Goal: Communication & Community: Participate in discussion

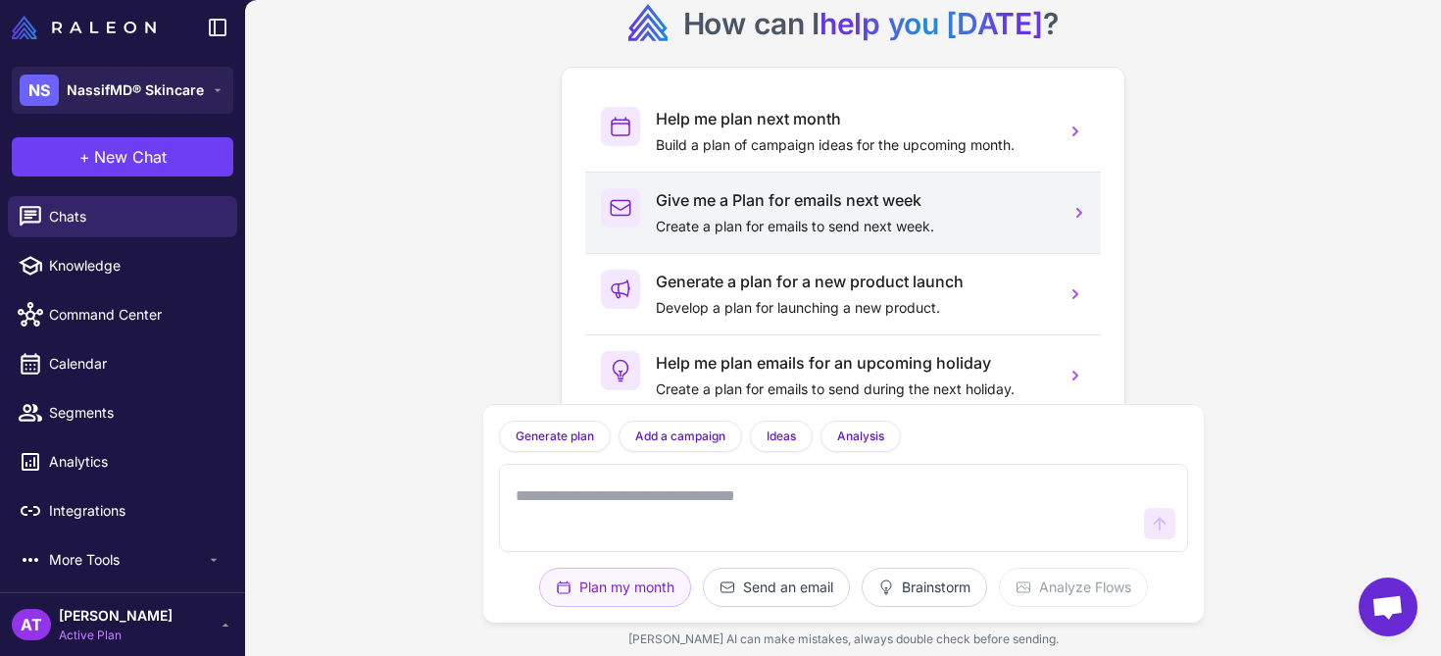
scroll to position [59, 0]
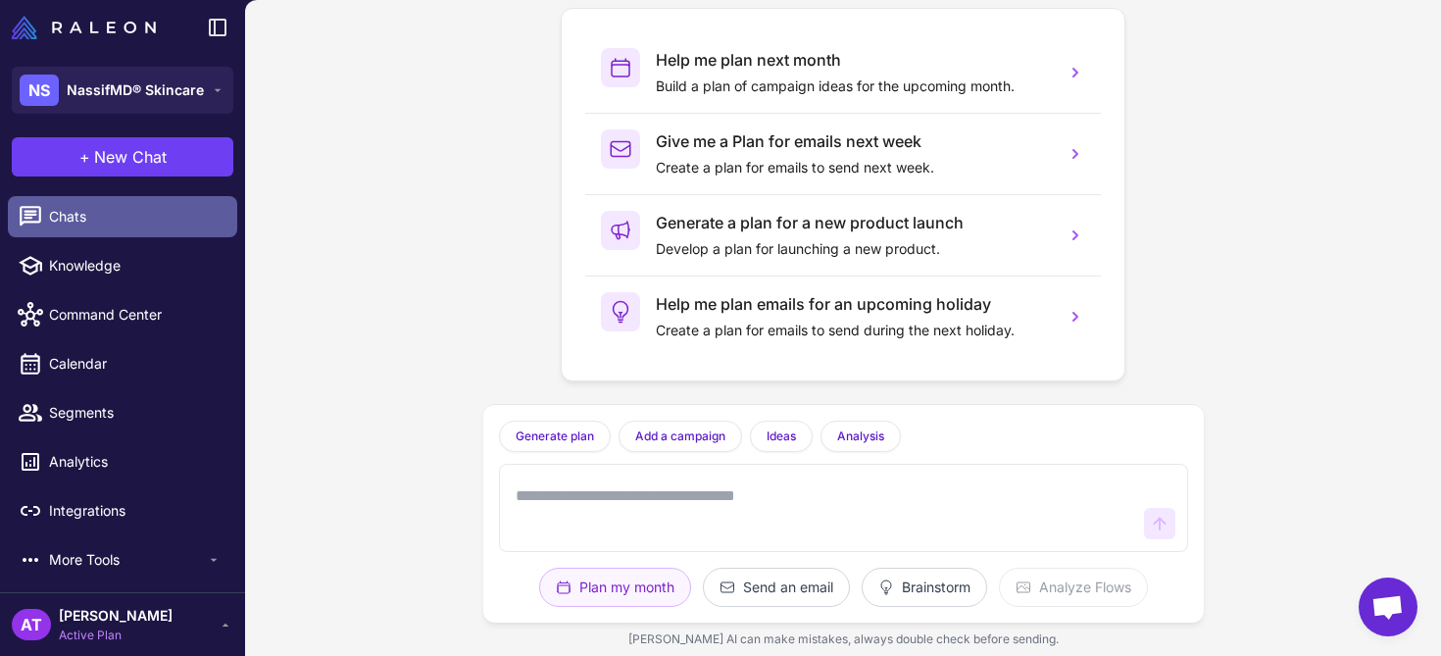
click at [116, 222] on span "Chats" at bounding box center [135, 217] width 172 height 22
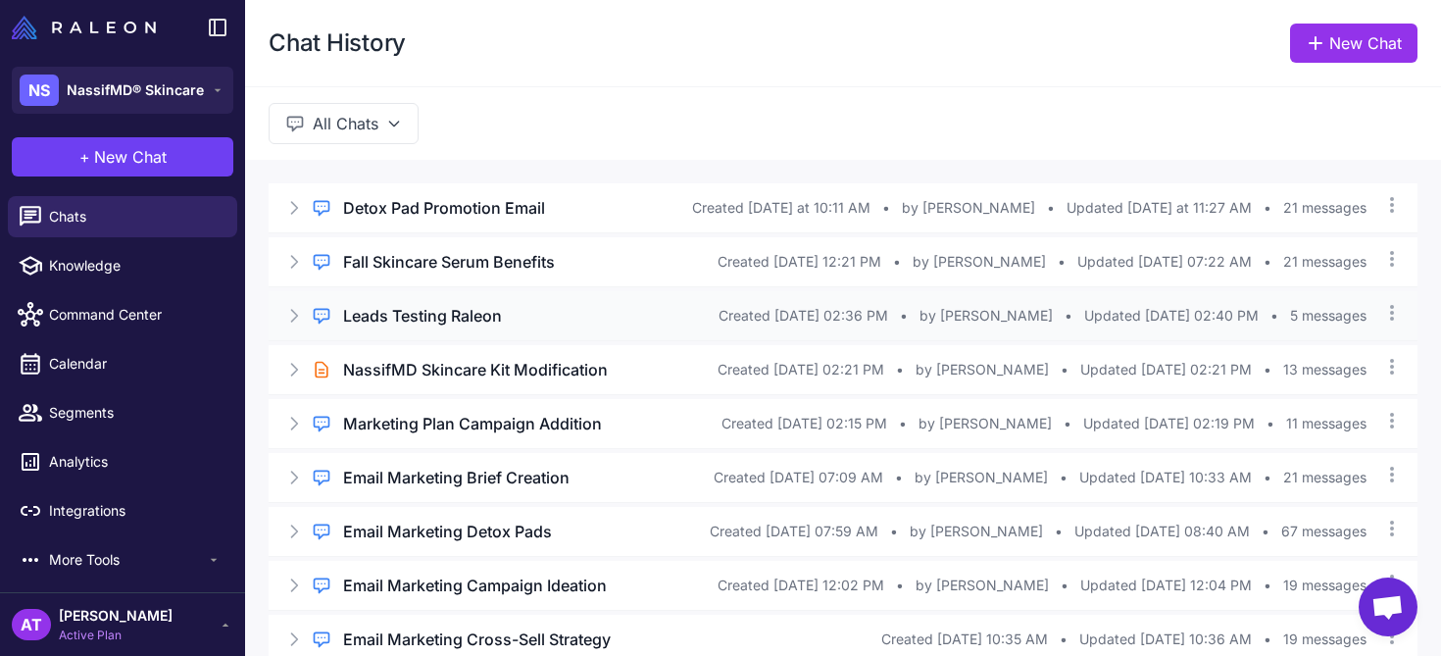
click at [501, 324] on h3 "Leads Testing Raleon" at bounding box center [422, 316] width 159 height 24
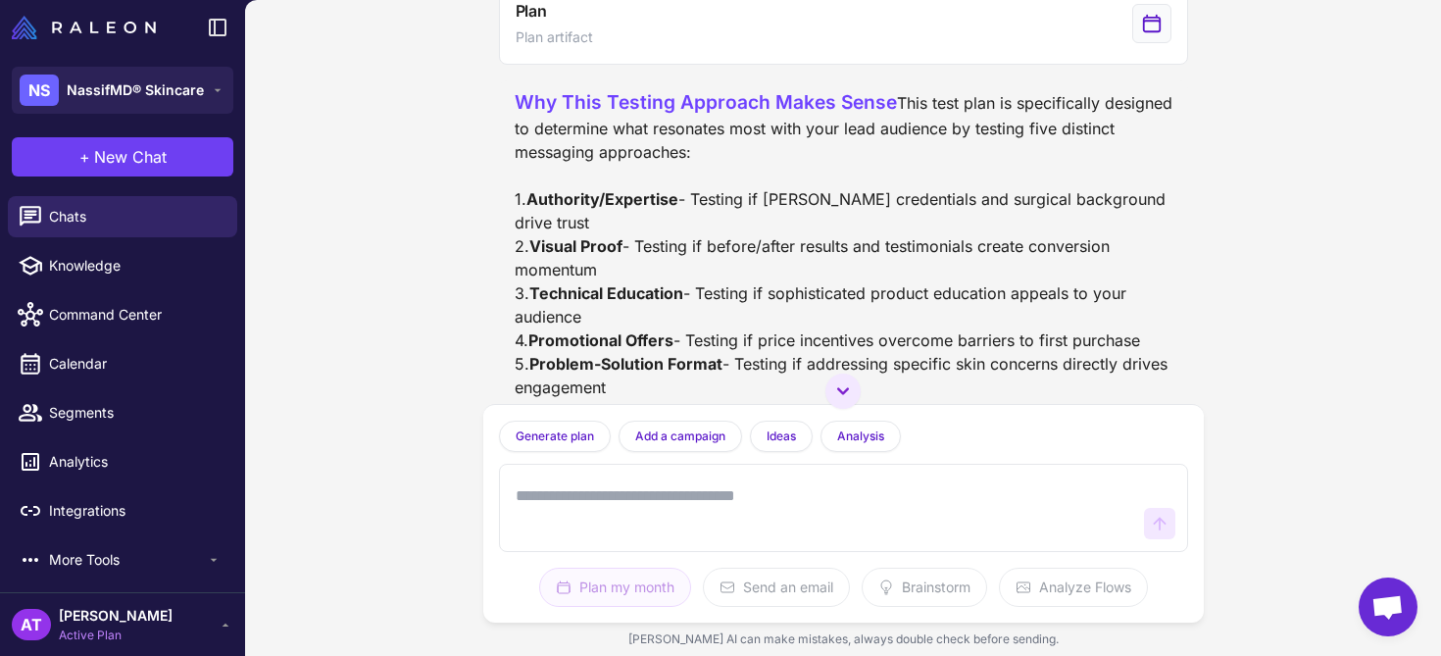
scroll to position [1647, 0]
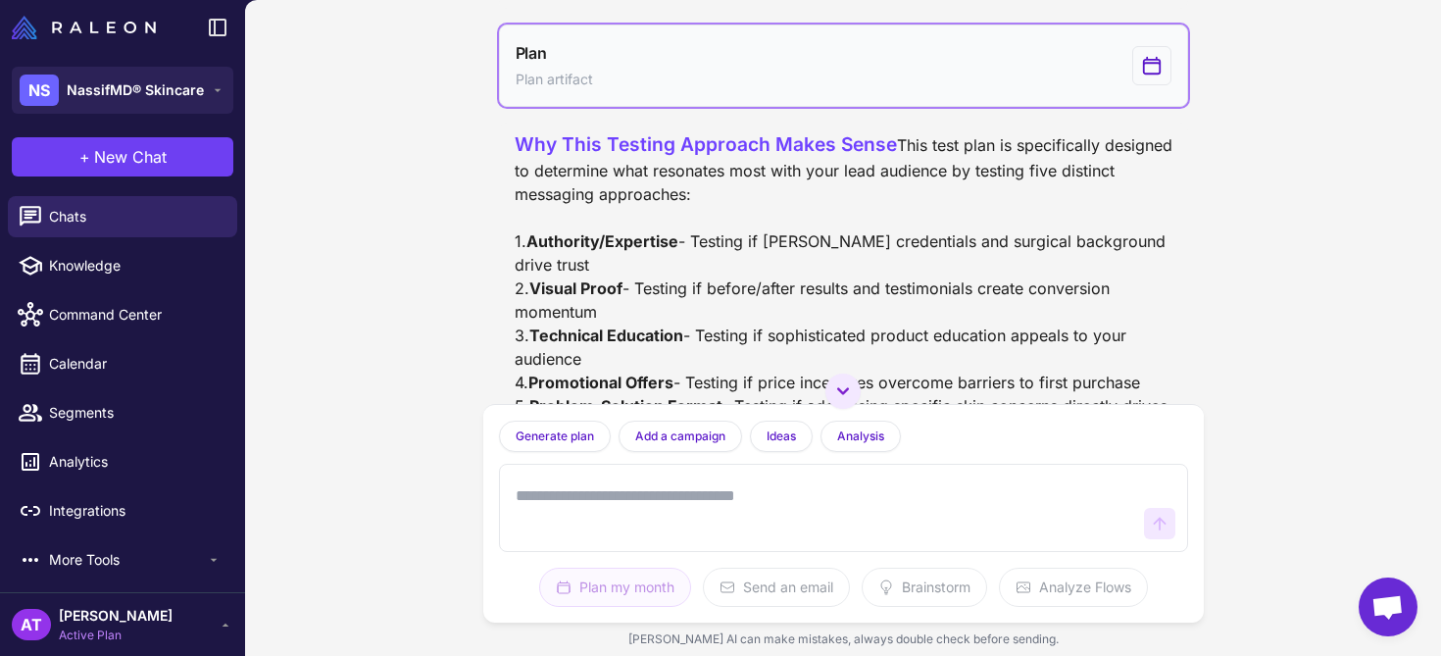
click at [1141, 77] on icon "View generated Plan" at bounding box center [1152, 66] width 22 height 24
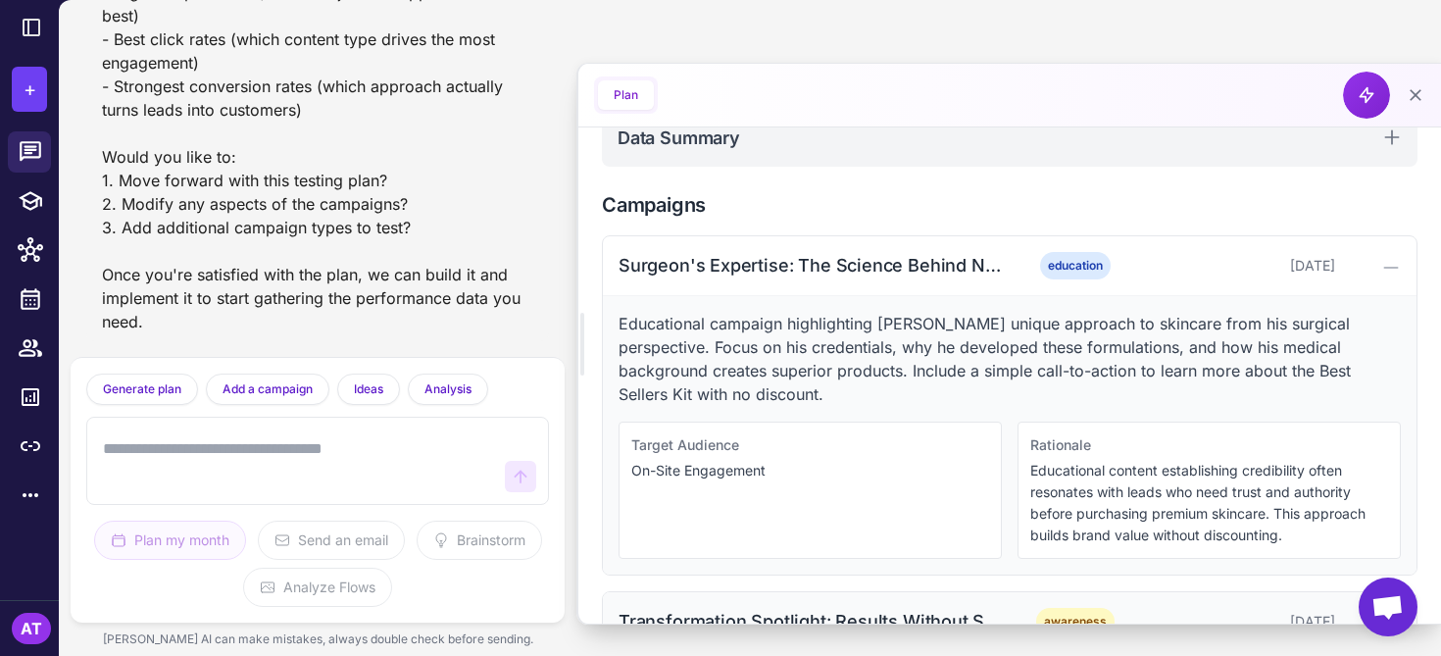
scroll to position [440, 0]
